Goal: Information Seeking & Learning: Find specific fact

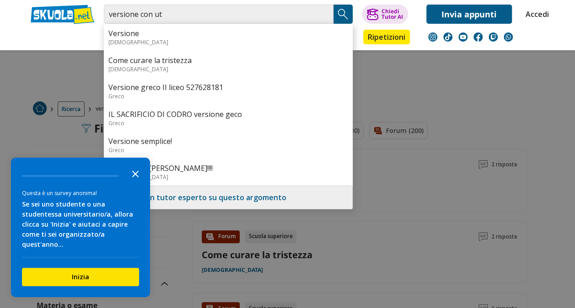
click at [135, 180] on icon "Close the survey" at bounding box center [135, 173] width 18 height 18
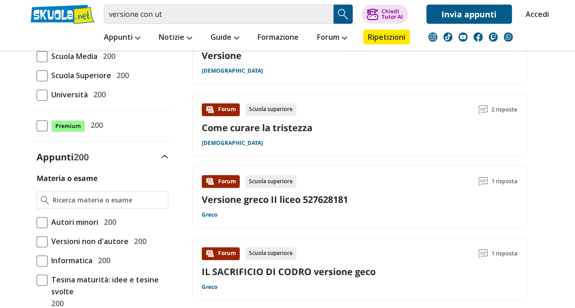
scroll to position [53, 0]
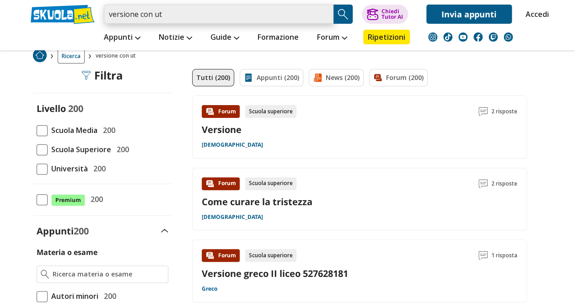
click at [181, 16] on input "versione con ut" at bounding box center [219, 14] width 230 height 19
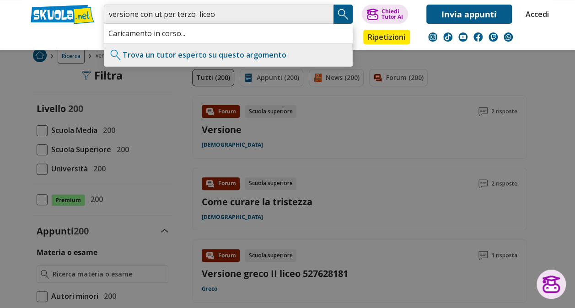
type input "versione con ut per terzo liceo"
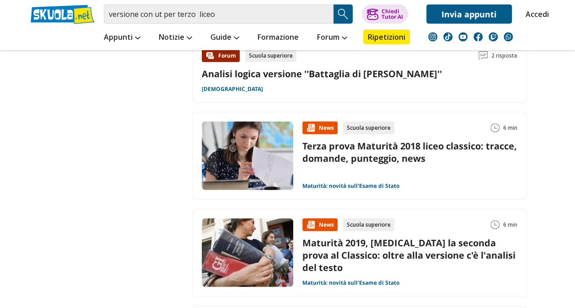
scroll to position [1125, 0]
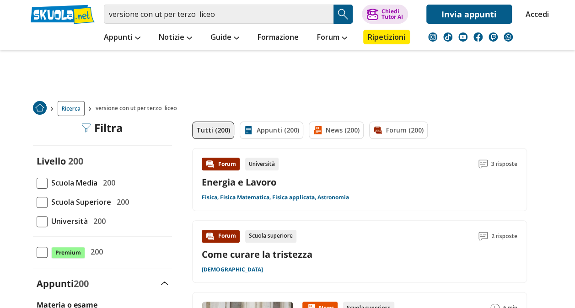
scroll to position [1, 0]
